Goal: Browse casually

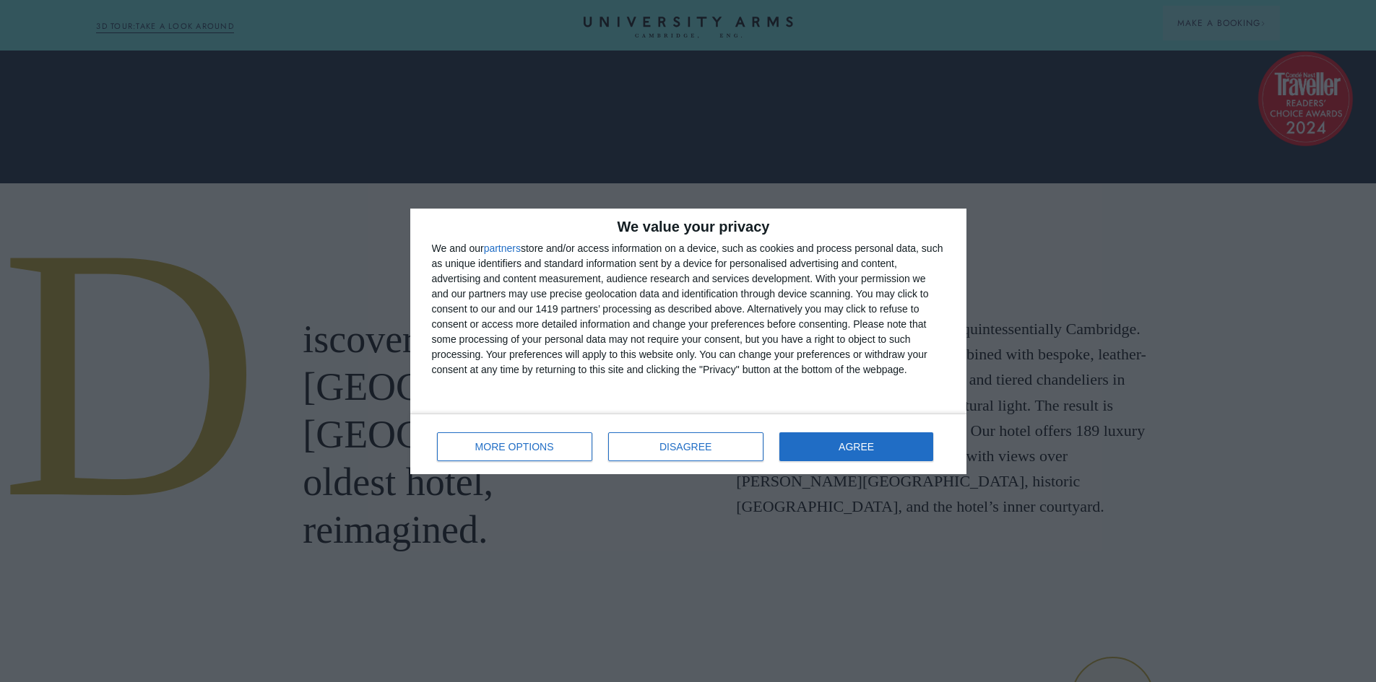
scroll to position [500, 0]
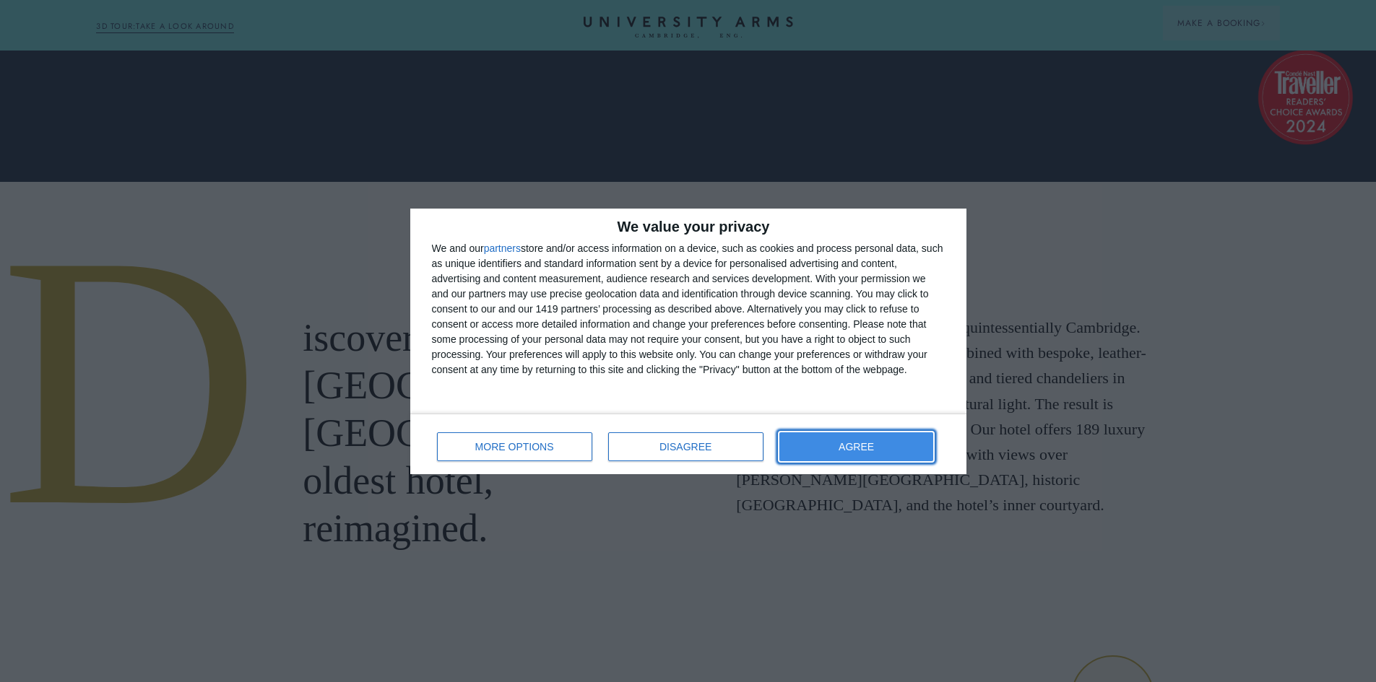
click at [885, 448] on button "AGREE" at bounding box center [856, 447] width 155 height 29
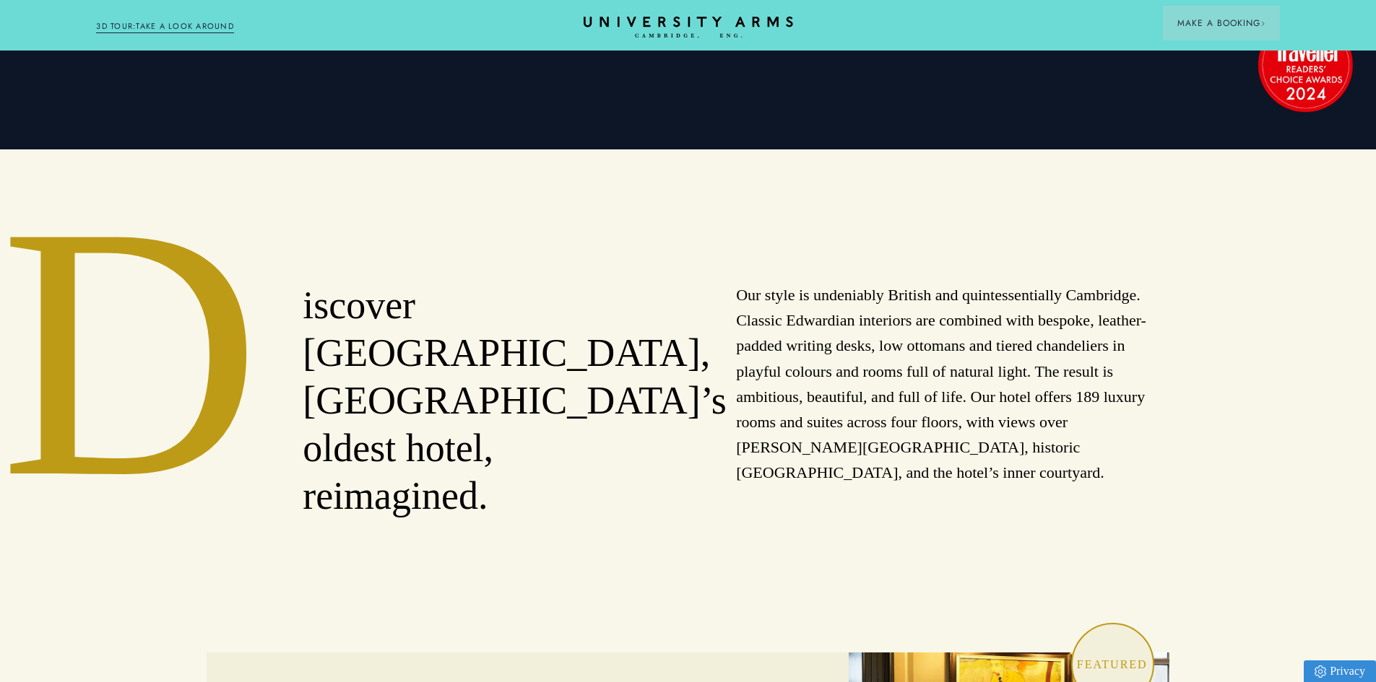
scroll to position [534, 0]
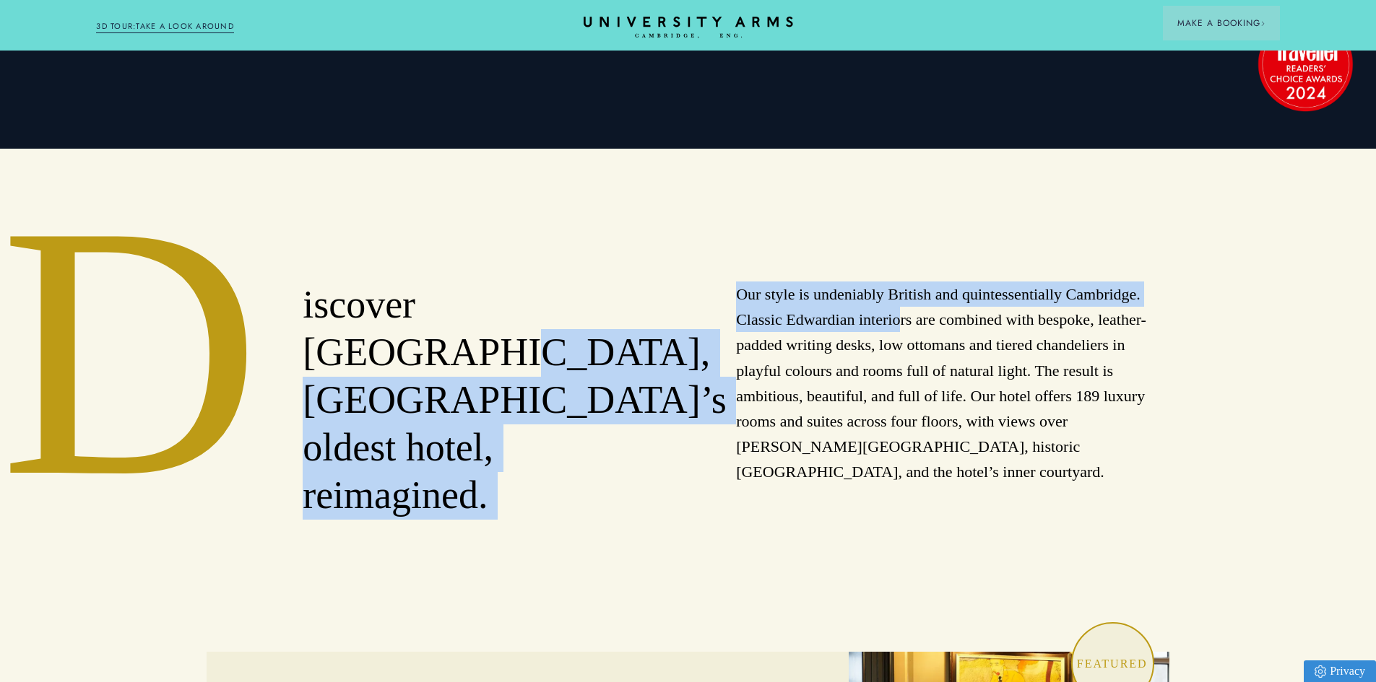
drag, startPoint x: 731, startPoint y: 294, endPoint x: 899, endPoint y: 332, distance: 172.5
click at [899, 332] on div "iscover [GEOGRAPHIC_DATA], [GEOGRAPHIC_DATA]’s oldest hotel, reimagined. Our st…" at bounding box center [688, 401] width 963 height 238
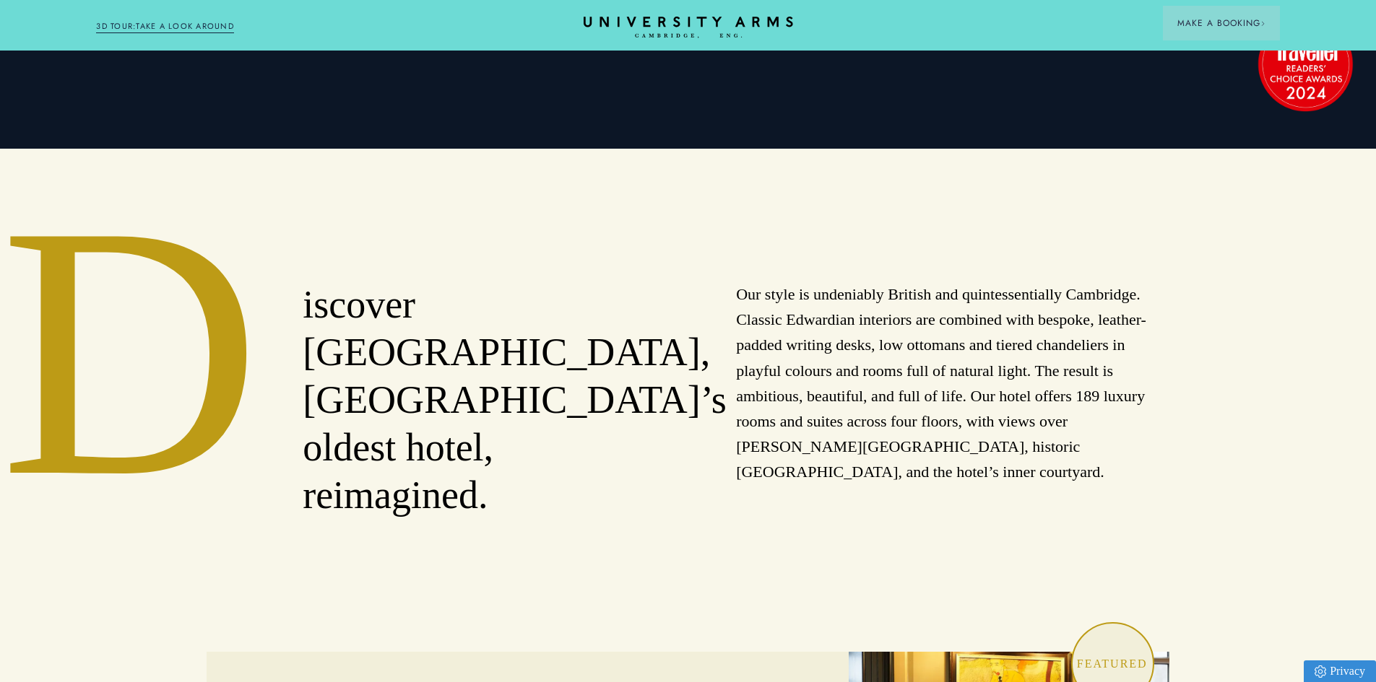
click at [931, 393] on p "Our style is undeniably British and quintessentially Cambridge. Classic Edwardi…" at bounding box center [952, 384] width 433 height 204
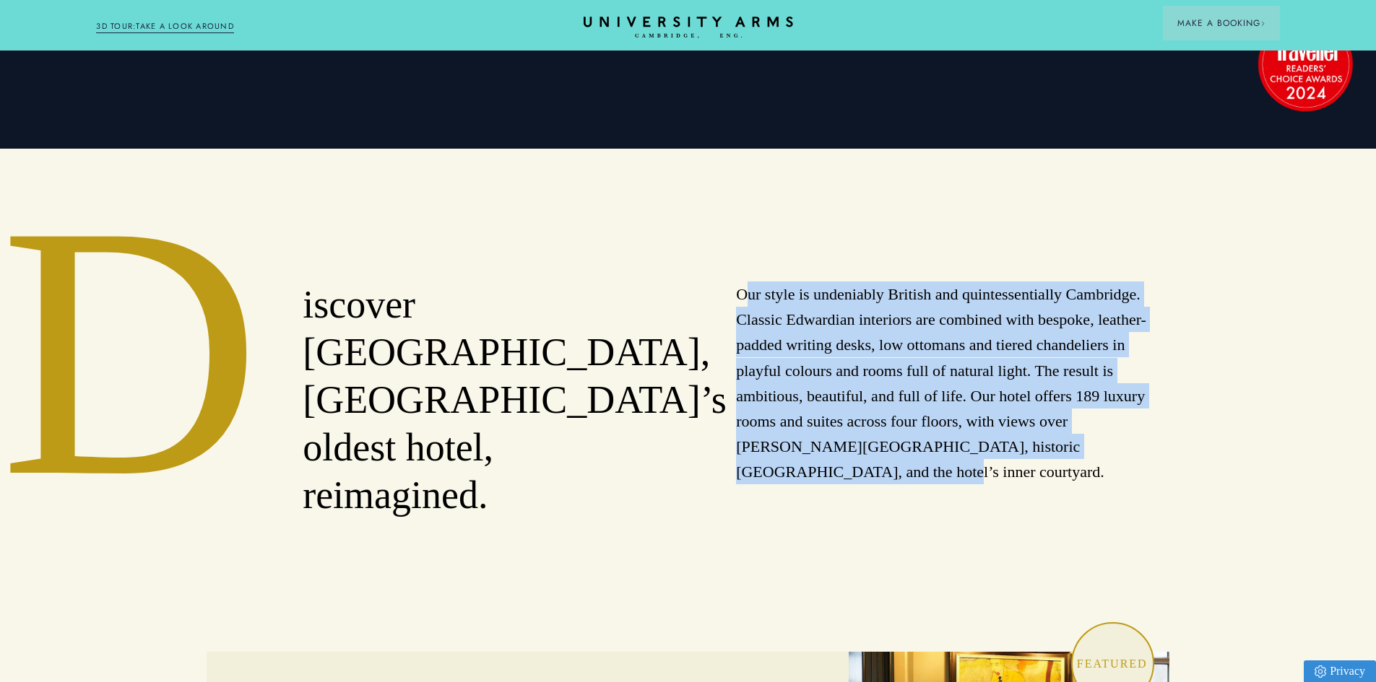
drag, startPoint x: 1089, startPoint y: 447, endPoint x: 743, endPoint y: 292, distance: 378.8
click at [743, 292] on p "Our style is undeniably British and quintessentially Cambridge. Classic Edwardi…" at bounding box center [952, 384] width 433 height 204
drag, startPoint x: 738, startPoint y: 292, endPoint x: 1134, endPoint y: 461, distance: 430.3
click at [1134, 461] on div "Our style is undeniably British and quintessentially Cambridge. Classic Edwardi…" at bounding box center [952, 401] width 433 height 238
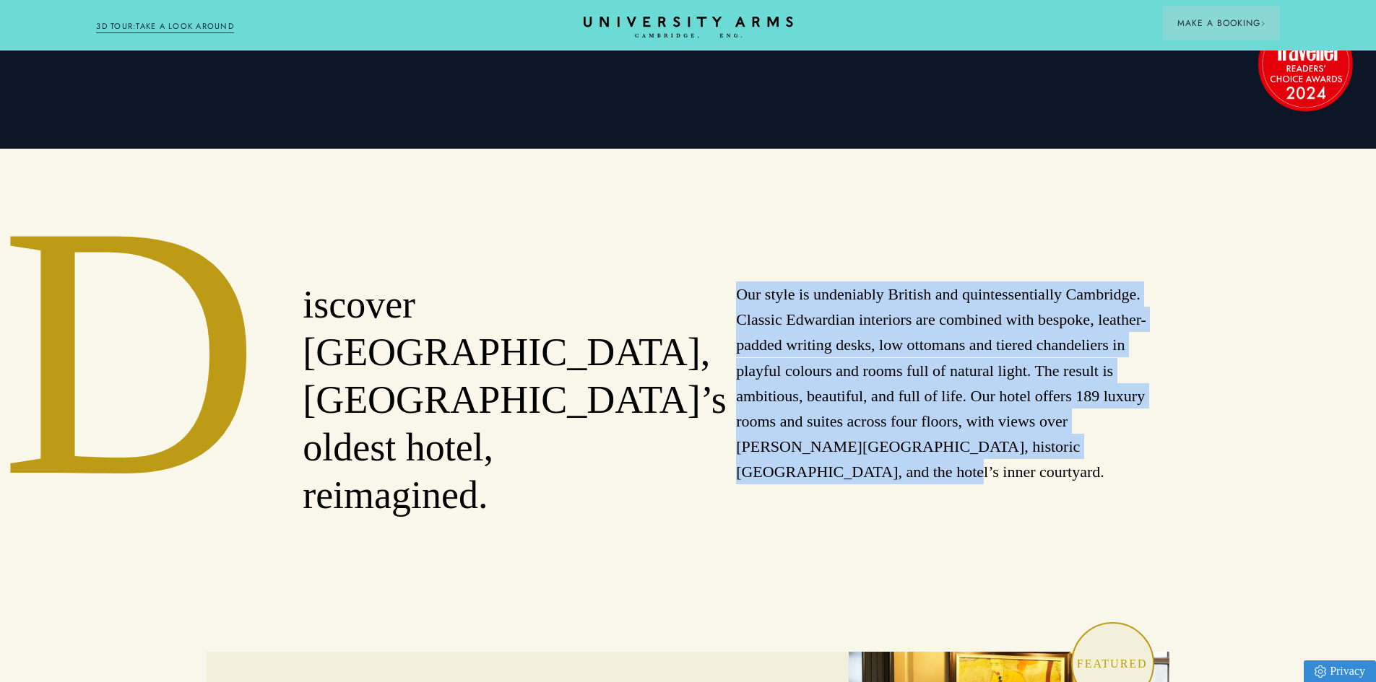
copy p "Our style is undeniably British and quintessentially Cambridge. Classic Edwardi…"
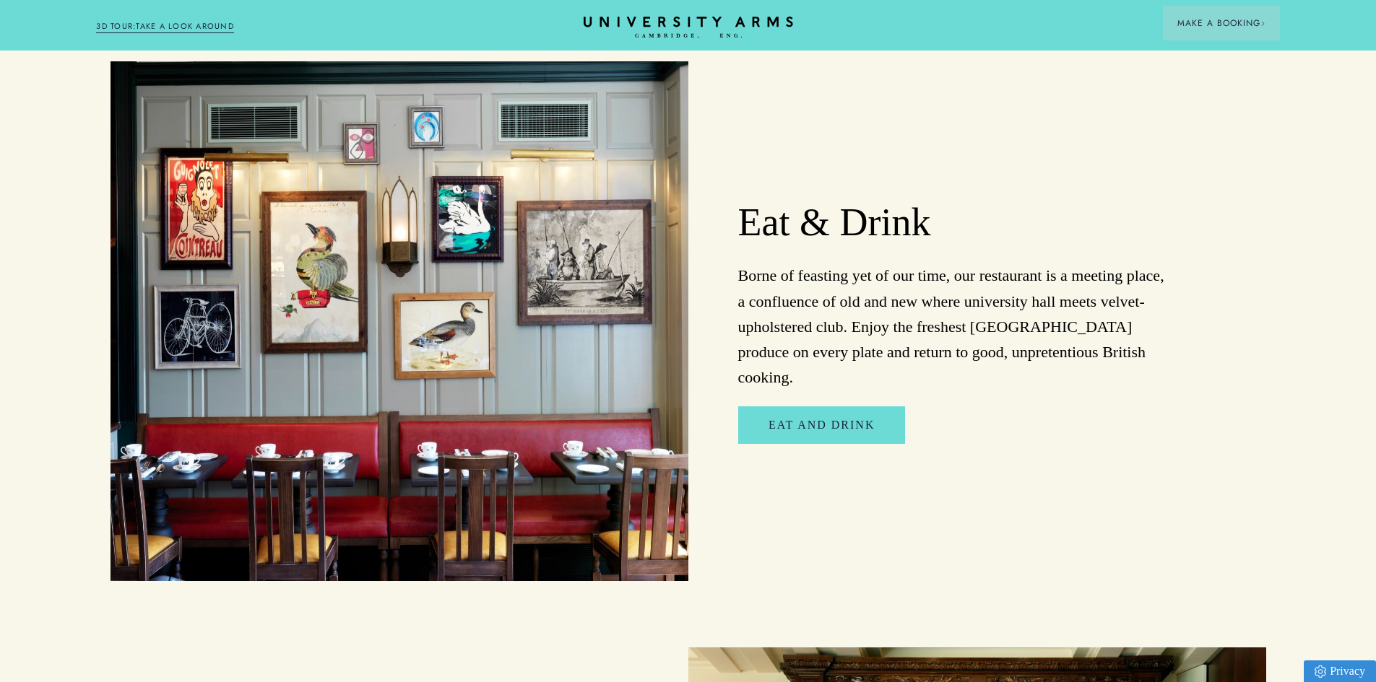
scroll to position [2509, 0]
